Goal: Task Accomplishment & Management: Use online tool/utility

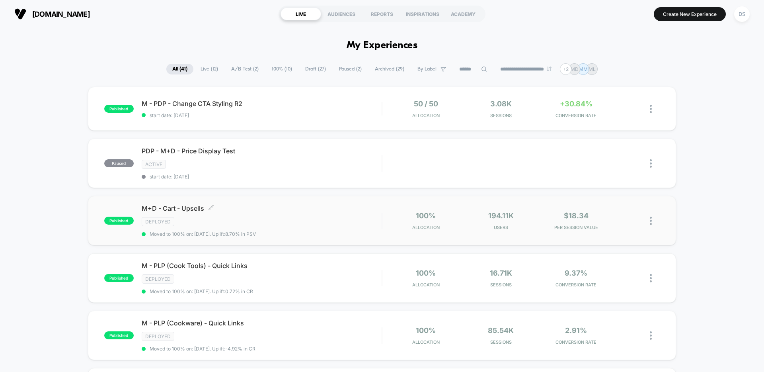
click at [189, 207] on span "M+D - Cart - Upsells Click to edit experience details" at bounding box center [262, 208] width 240 height 8
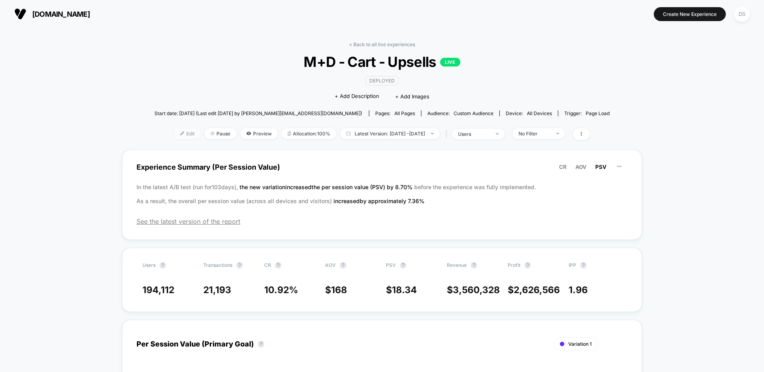
click at [177, 131] on span "Edit" at bounding box center [187, 133] width 26 height 11
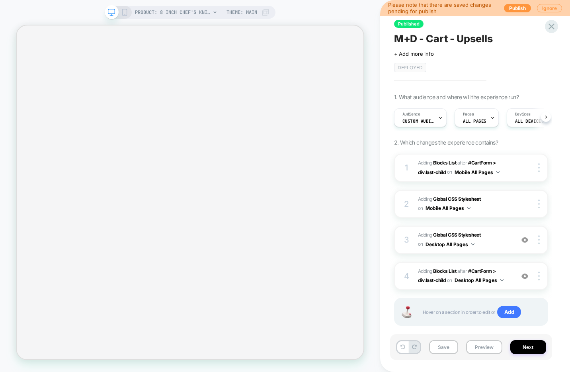
scroll to position [0, 0]
click at [518, 8] on button "Publish" at bounding box center [517, 8] width 27 height 8
